Goal: Task Accomplishment & Management: Manage account settings

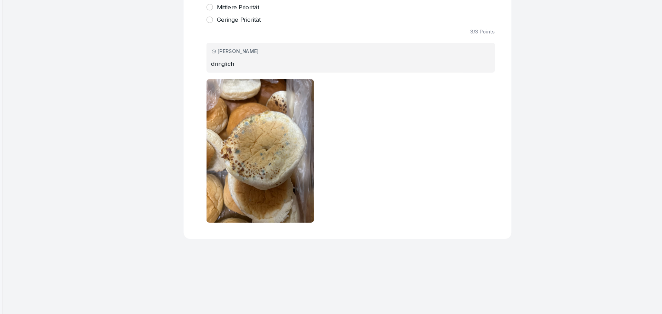
drag, startPoint x: 264, startPoint y: 144, endPoint x: 250, endPoint y: 95, distance: 51.0
drag, startPoint x: 250, startPoint y: 95, endPoint x: 143, endPoint y: 133, distance: 113.7
click at [143, 133] on div "Goldies Köln Protokoll zur Reklamationsabwicklung 3.3 Bewertung: 67 % Bewertet …" at bounding box center [371, 177] width 579 height 274
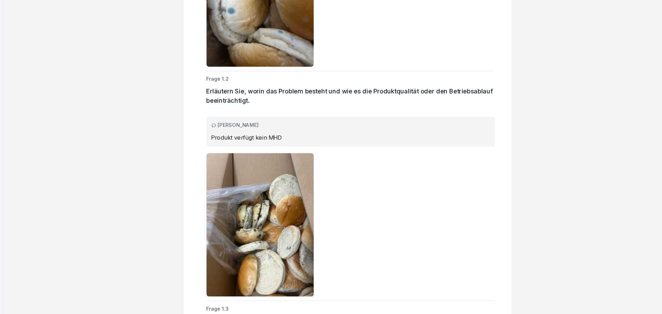
scroll to position [268, 0]
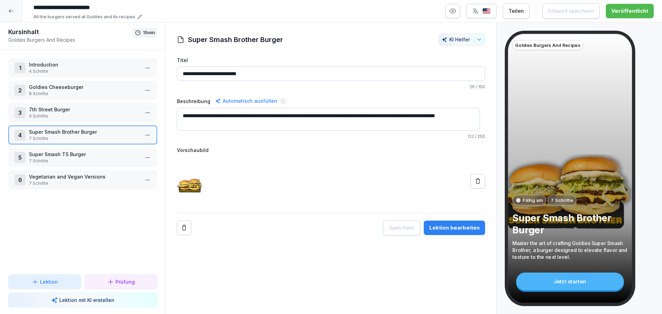
click at [4, 9] on div at bounding box center [11, 11] width 22 height 22
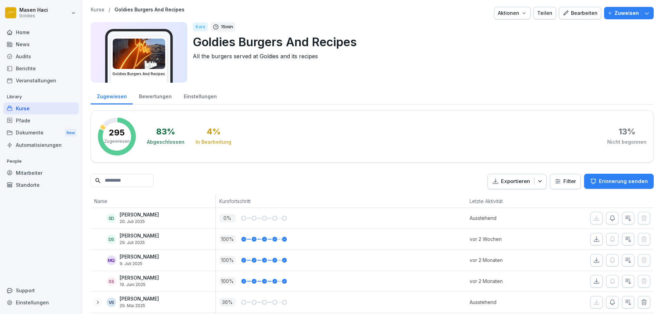
click at [38, 57] on div "Audits" at bounding box center [40, 56] width 75 height 12
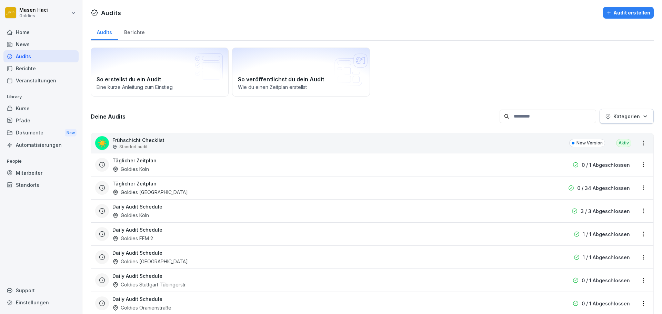
click at [235, 199] on div "Daily Audit Schedule Goldies Köln 3 / 3 Abgeschlossen" at bounding box center [372, 210] width 562 height 23
click at [212, 196] on div "Täglicher Zeitplan Goldies Karlsruhe 0 / 34 Abgeschlossen" at bounding box center [372, 187] width 562 height 23
click at [144, 190] on div "Goldies [GEOGRAPHIC_DATA]" at bounding box center [149, 192] width 75 height 7
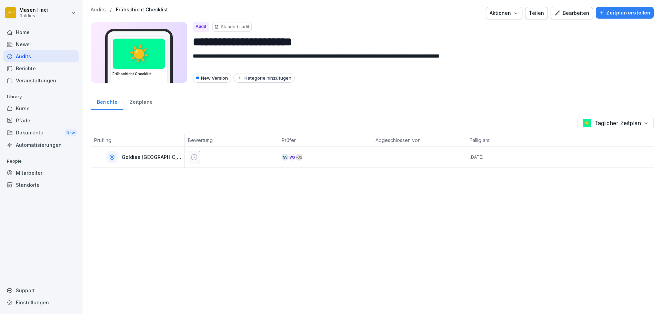
click at [141, 158] on p "Goldies [GEOGRAPHIC_DATA]" at bounding box center [152, 157] width 61 height 6
click at [27, 175] on div "Mitarbeiter" at bounding box center [40, 173] width 75 height 12
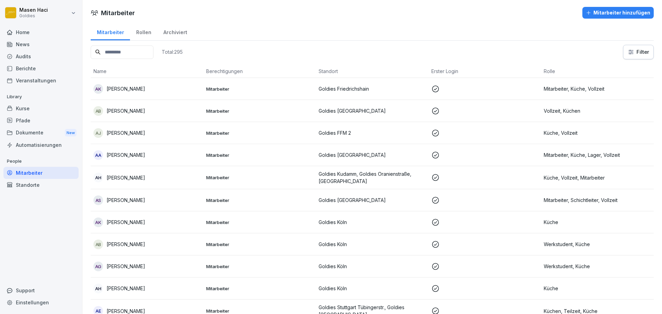
click at [36, 182] on div "Standorte" at bounding box center [40, 185] width 75 height 12
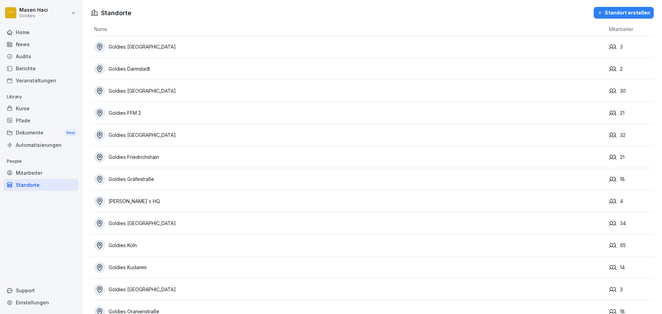
scroll to position [63, 0]
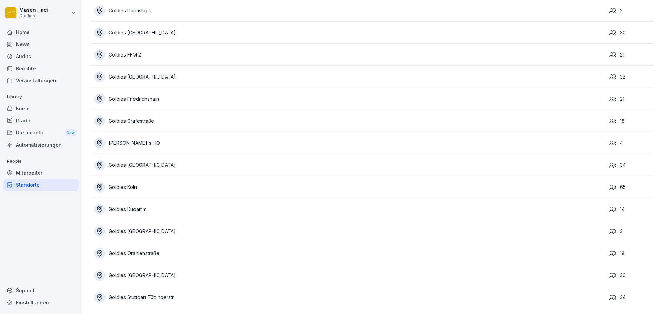
click at [141, 166] on td "Goldies [GEOGRAPHIC_DATA]" at bounding box center [348, 165] width 515 height 22
click at [139, 160] on div "Goldies [GEOGRAPHIC_DATA]" at bounding box center [349, 165] width 511 height 11
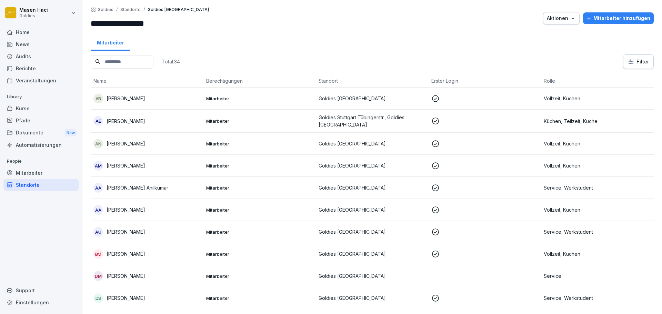
click at [597, 21] on div "Mitarbeiter hinzufügen" at bounding box center [618, 18] width 64 height 8
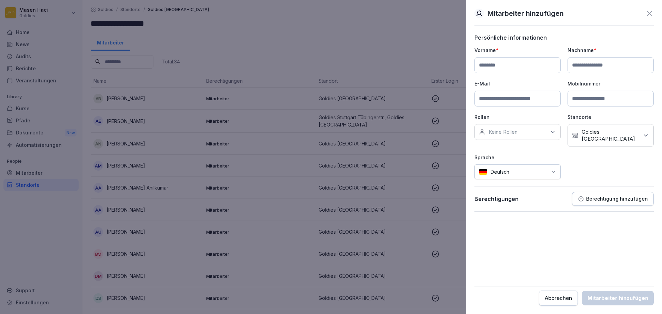
click at [524, 100] on input at bounding box center [517, 99] width 86 height 16
click at [390, 106] on div at bounding box center [331, 157] width 662 height 314
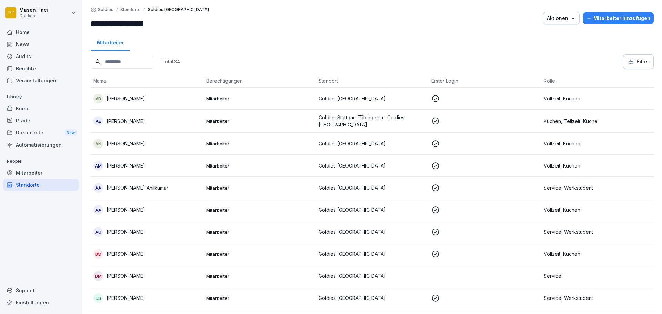
click at [22, 179] on div "Standorte" at bounding box center [40, 185] width 75 height 12
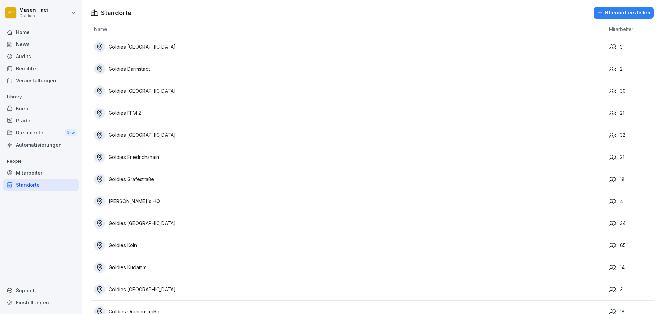
scroll to position [63, 0]
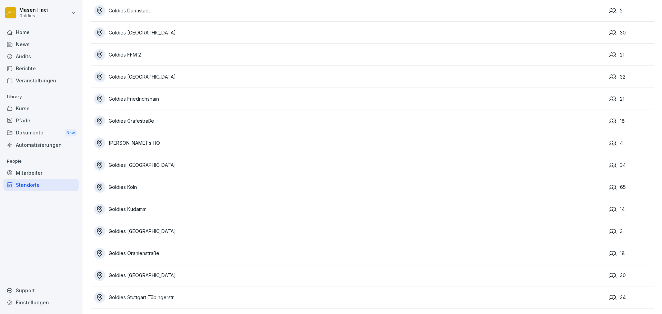
click at [120, 182] on div "Goldies Köln" at bounding box center [349, 187] width 511 height 11
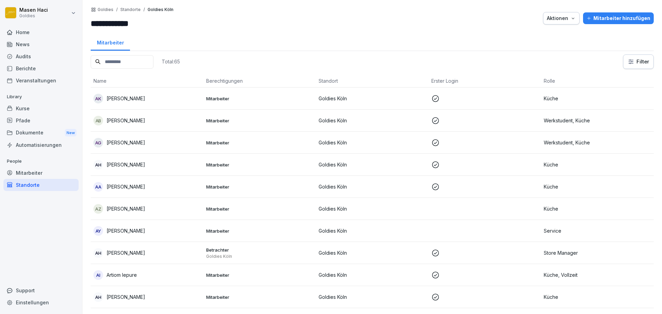
click at [32, 102] on p "Library" at bounding box center [40, 96] width 75 height 11
click at [28, 63] on div "Berichte" at bounding box center [40, 68] width 75 height 12
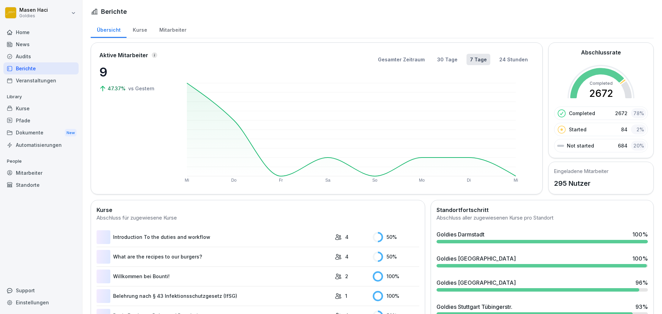
click at [28, 59] on div "Audits" at bounding box center [40, 56] width 75 height 12
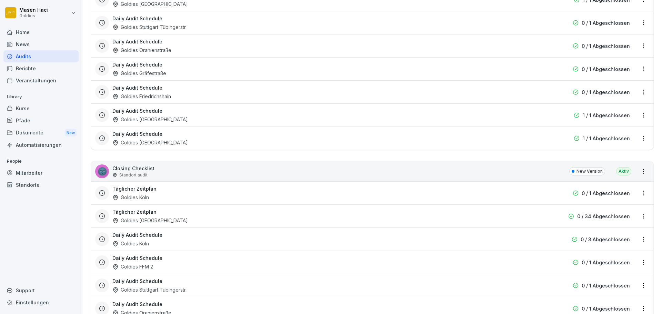
scroll to position [258, 0]
click at [184, 210] on div "Täglicher Zeitplan Goldies [GEOGRAPHIC_DATA]" at bounding box center [327, 215] width 431 height 16
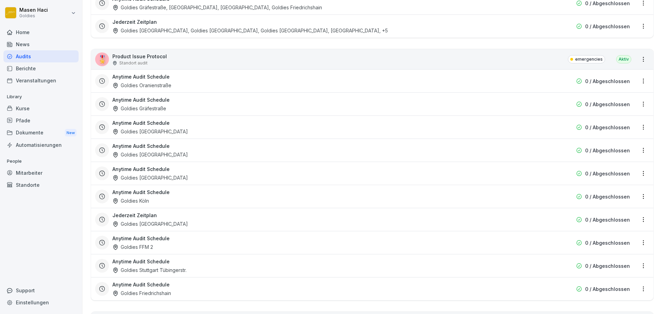
scroll to position [1044, 0]
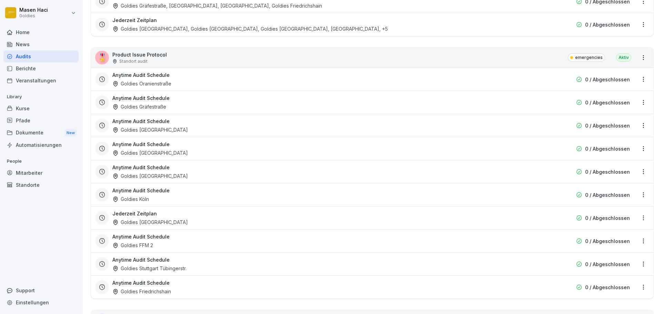
click at [131, 224] on div "Goldies [GEOGRAPHIC_DATA]" at bounding box center [149, 222] width 75 height 7
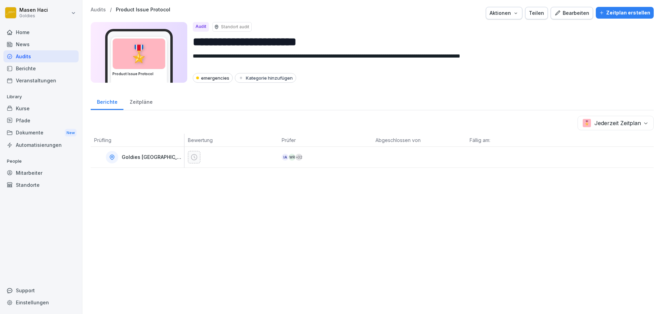
click at [133, 147] on div "Goldies [GEOGRAPHIC_DATA]" at bounding box center [137, 157] width 93 height 21
click at [291, 158] on div "WR" at bounding box center [291, 157] width 7 height 7
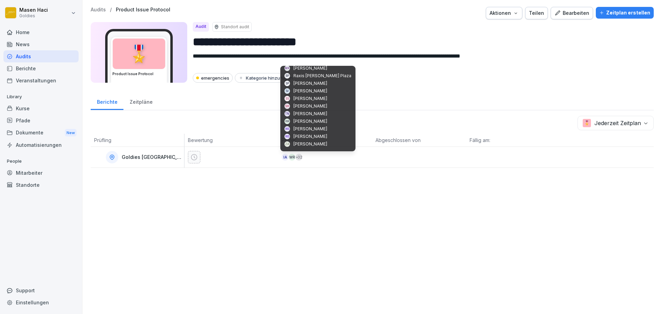
scroll to position [184, 0]
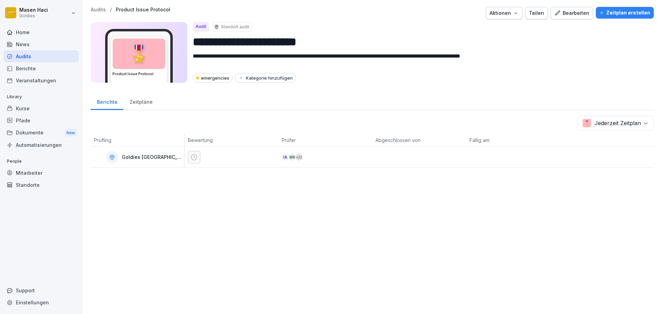
click at [31, 180] on div "Standorte" at bounding box center [40, 185] width 75 height 12
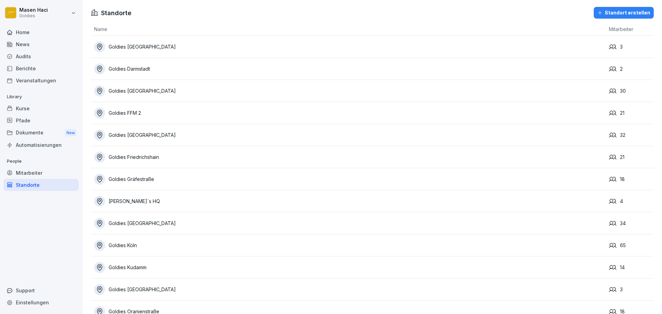
scroll to position [63, 0]
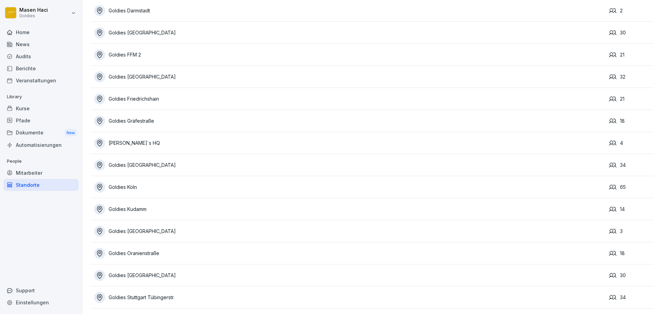
click at [153, 161] on div "Goldies [GEOGRAPHIC_DATA]" at bounding box center [349, 165] width 511 height 11
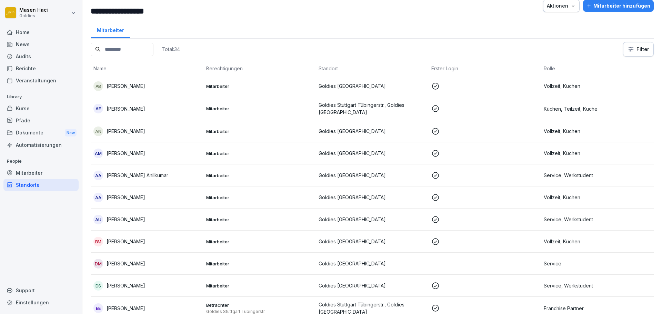
click at [610, 9] on div "Mitarbeiter hinzufügen" at bounding box center [618, 6] width 64 height 8
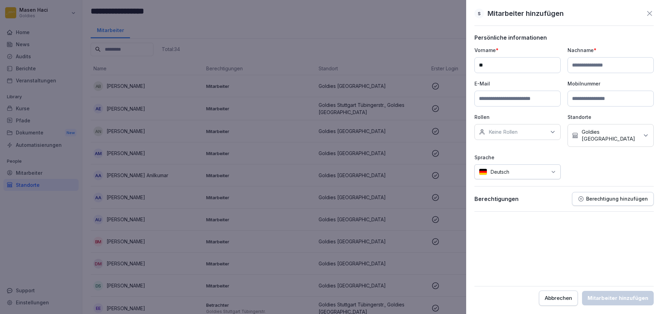
type input "*"
type input "**********"
type input "*"
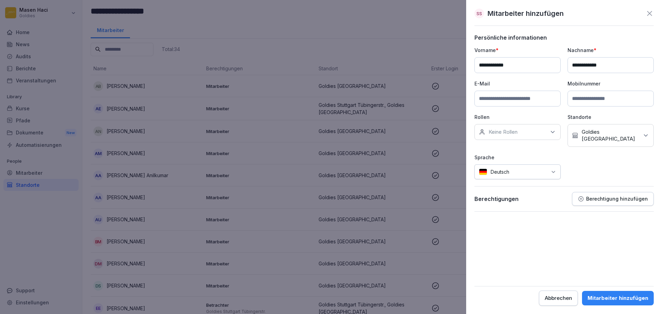
type input "**********"
click at [606, 295] on div "Mitarbeiter hinzufügen" at bounding box center [617, 298] width 61 height 8
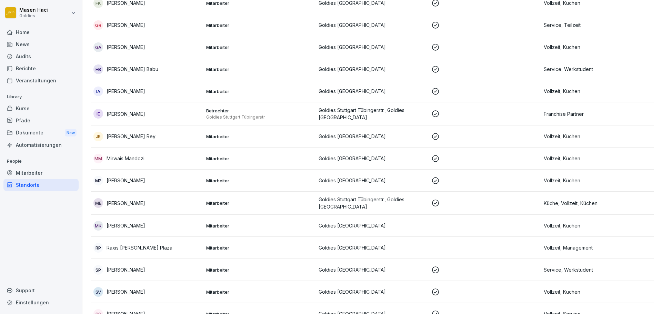
scroll to position [559, 0]
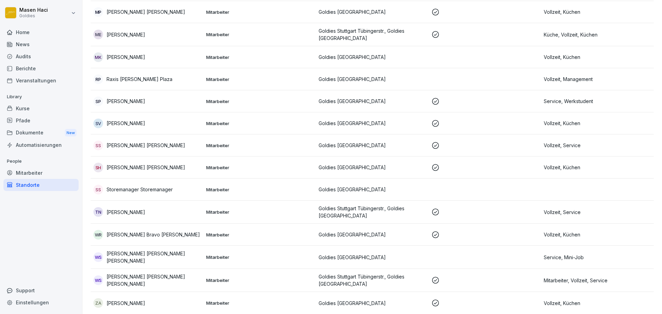
scroll to position [555, 0]
click at [164, 186] on p "Storemanager Storemanager" at bounding box center [139, 189] width 66 height 7
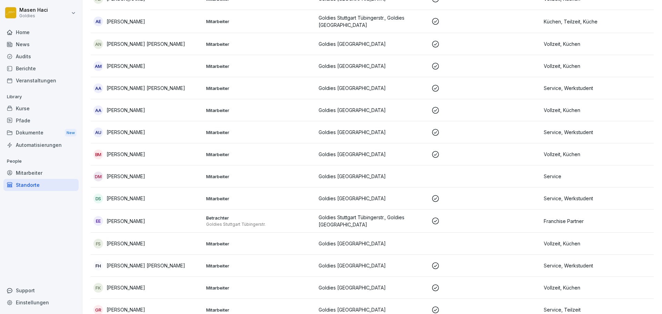
scroll to position [0, 0]
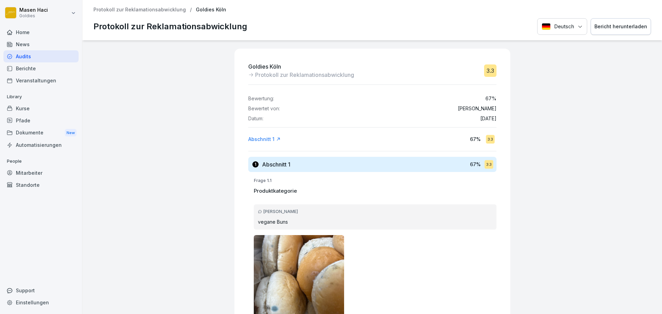
click at [30, 54] on div "Audits" at bounding box center [40, 56] width 75 height 12
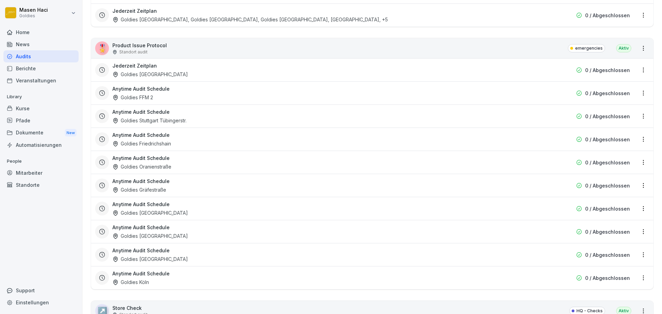
scroll to position [1053, 0]
click at [92, 51] on div "🎖️ Product Issue Protocol Standort audit emergencies Aktiv" at bounding box center [372, 49] width 562 height 20
